Goal: Information Seeking & Learning: Learn about a topic

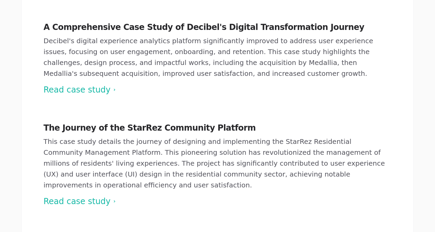
scroll to position [386, 0]
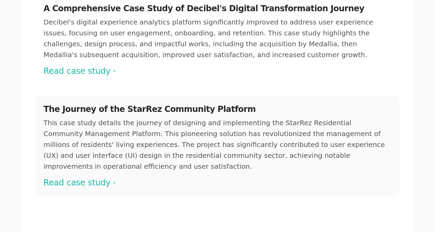
click at [68, 139] on span at bounding box center [217, 145] width 364 height 101
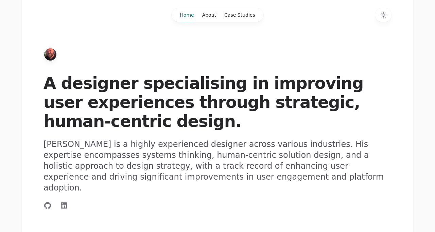
scroll to position [386, 0]
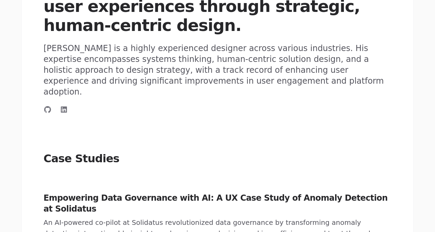
scroll to position [147, 0]
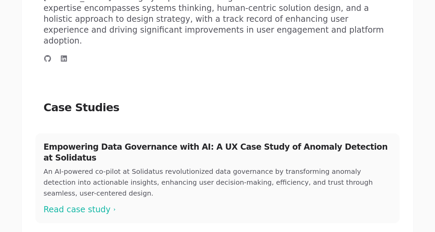
click at [81, 176] on span at bounding box center [217, 178] width 364 height 90
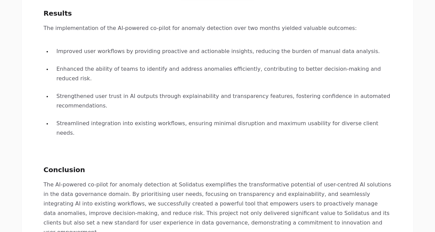
scroll to position [1192, 0]
